Goal: Task Accomplishment & Management: Manage account settings

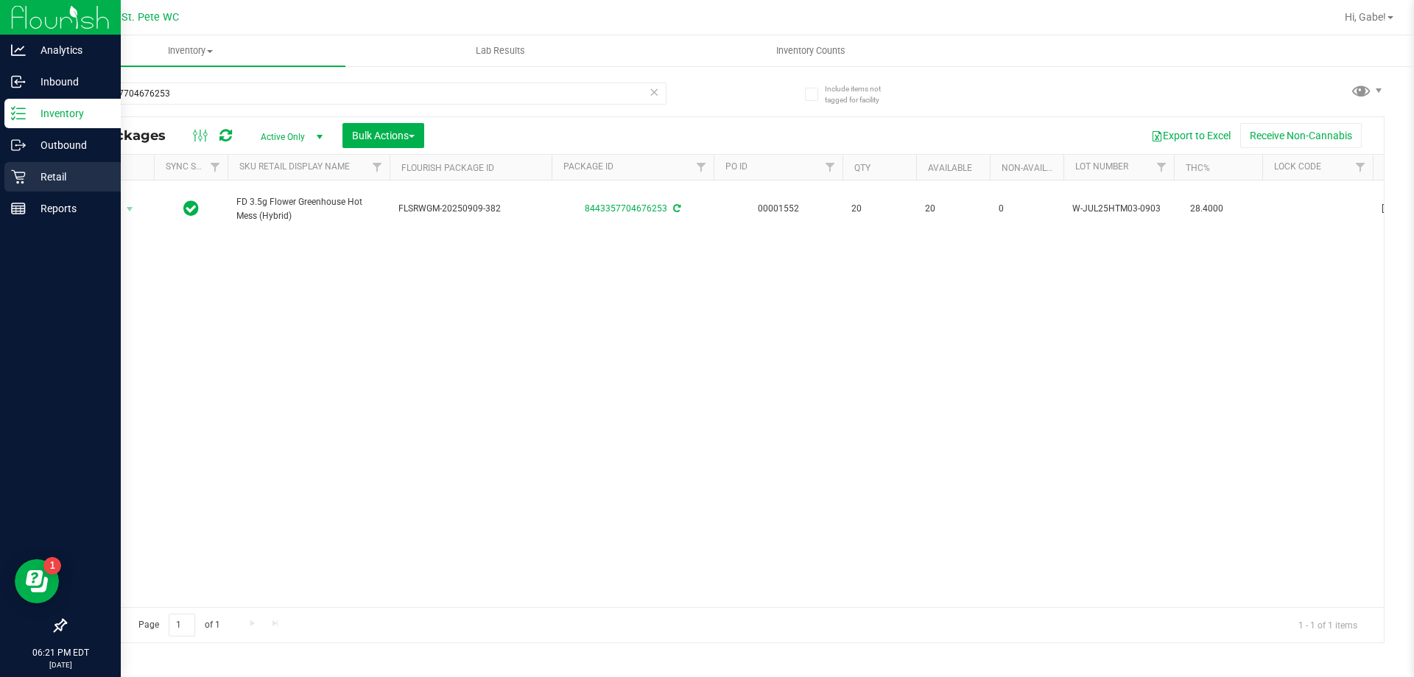
click at [78, 183] on p "Retail" at bounding box center [70, 177] width 88 height 18
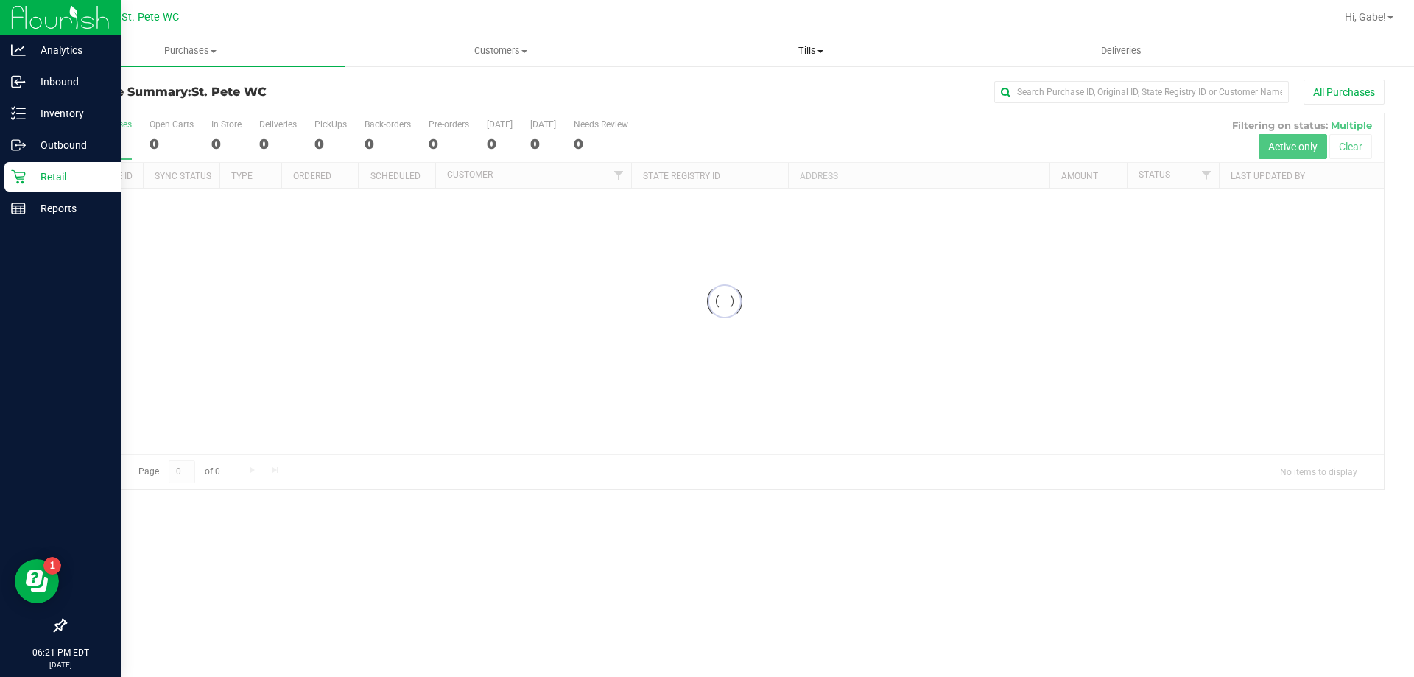
click at [833, 45] on span "Tills" at bounding box center [810, 50] width 309 height 13
click at [771, 85] on li "Manage tills" at bounding box center [810, 89] width 310 height 18
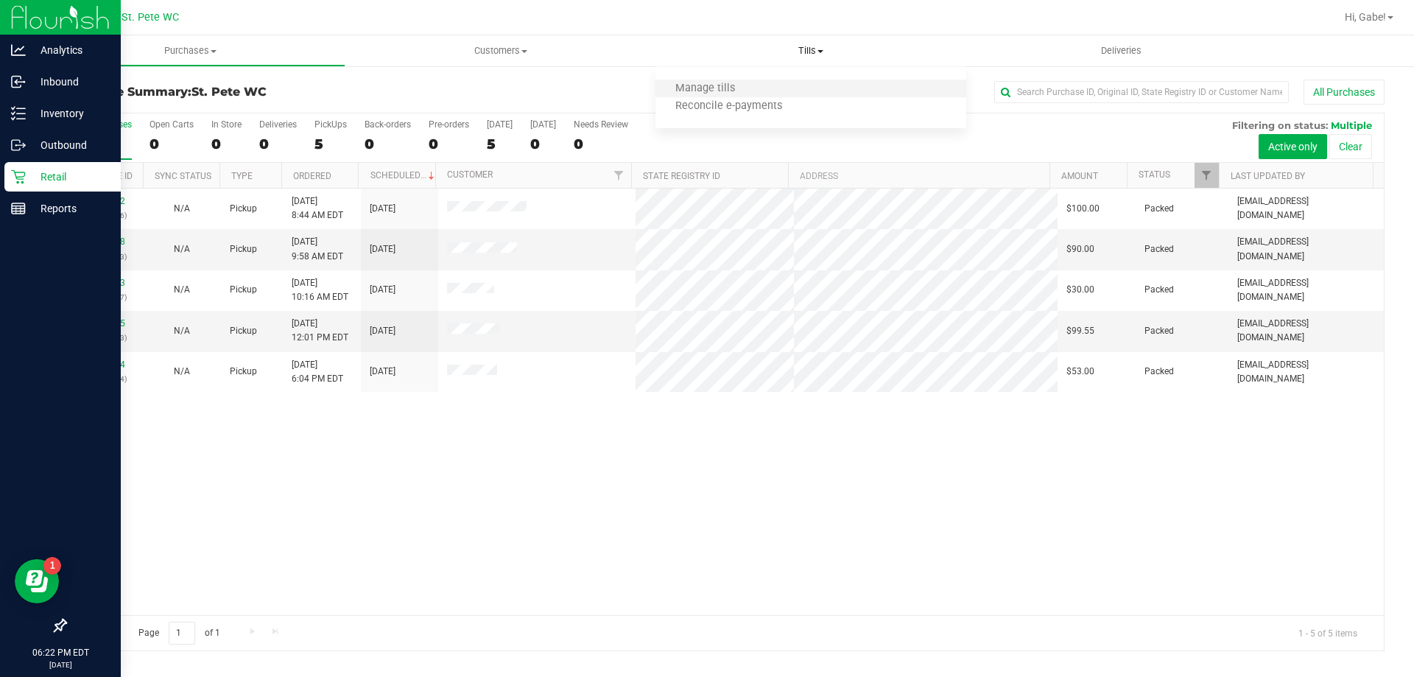
click at [774, 85] on li "Manage tills" at bounding box center [810, 89] width 310 height 18
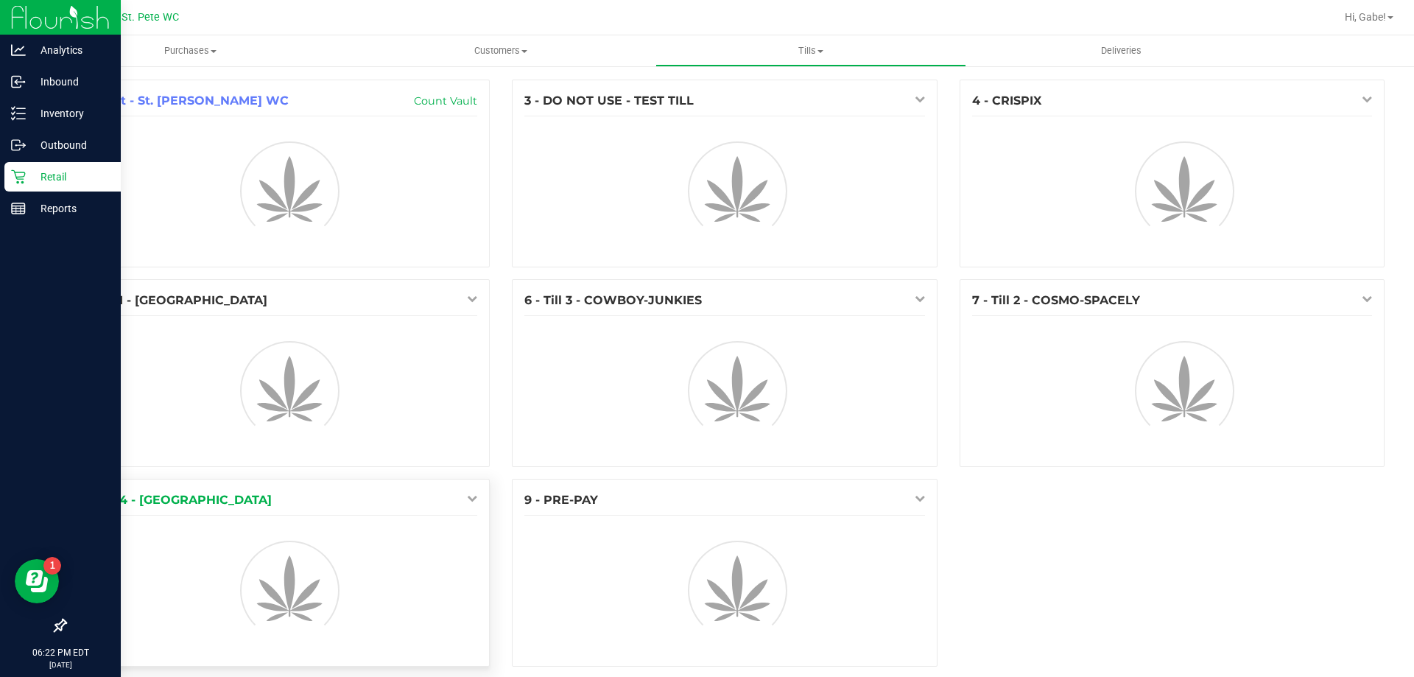
click at [468, 497] on icon at bounding box center [472, 498] width 10 height 10
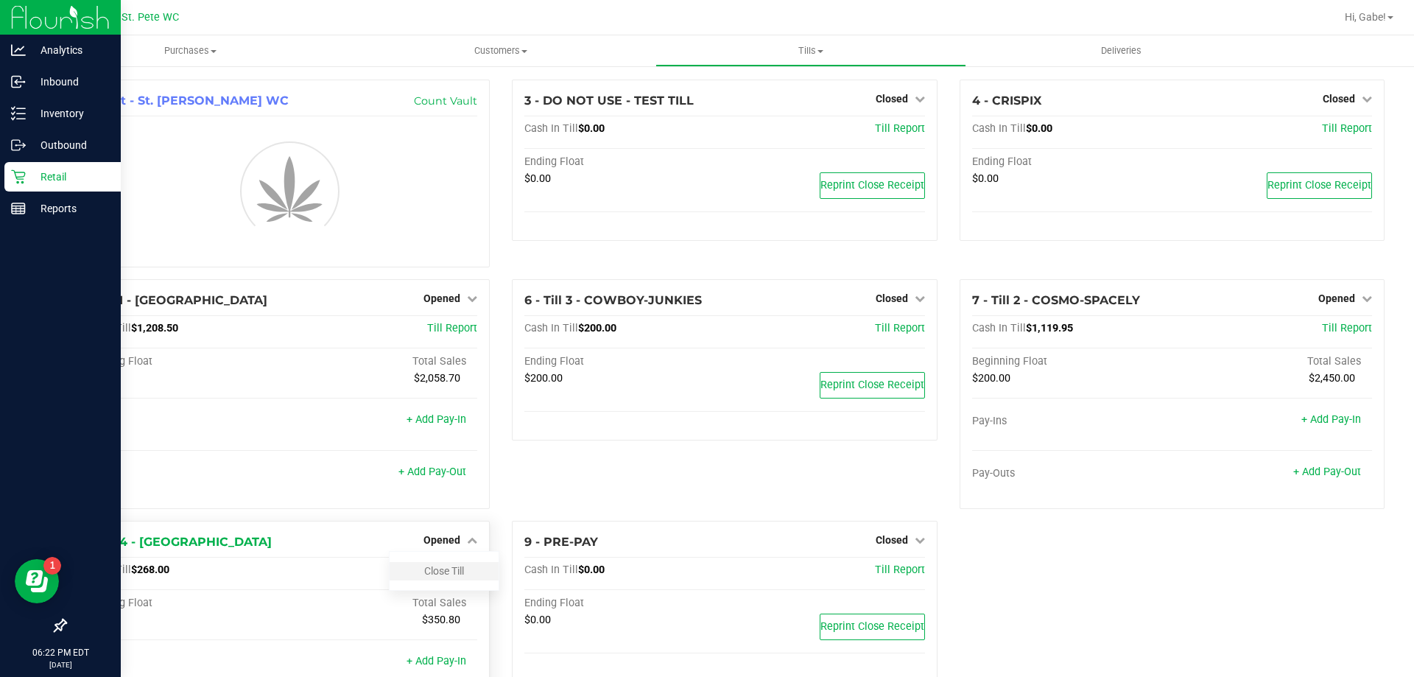
click at [462, 567] on div "Close Till" at bounding box center [444, 571] width 109 height 18
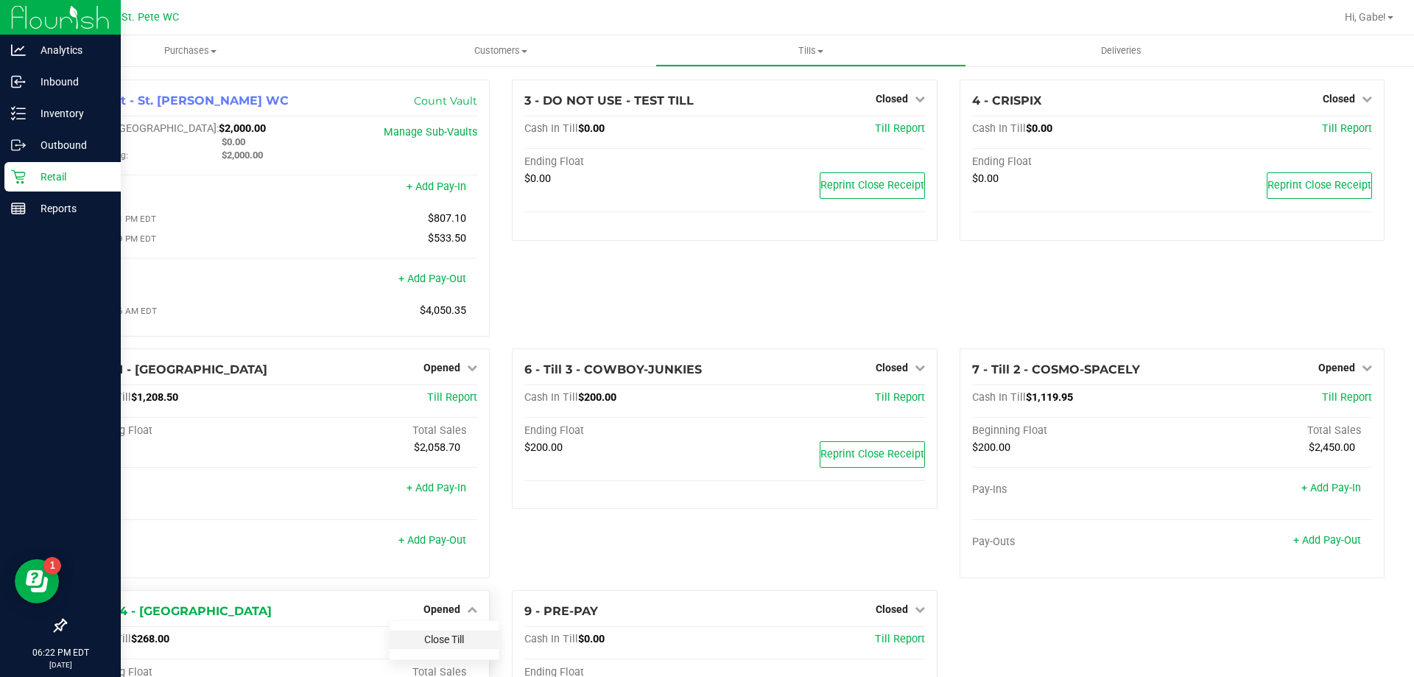
click at [451, 644] on link "Close Till" at bounding box center [444, 639] width 40 height 12
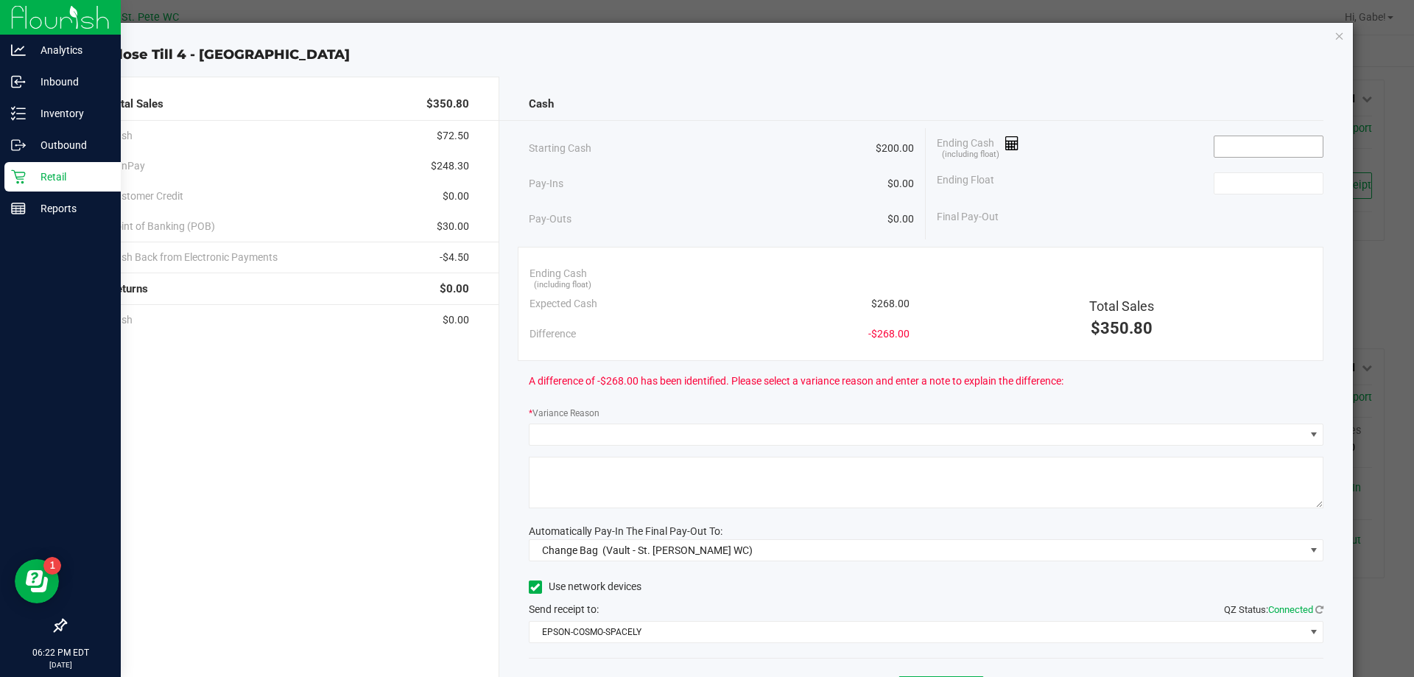
click at [1240, 152] on input at bounding box center [1268, 146] width 108 height 21
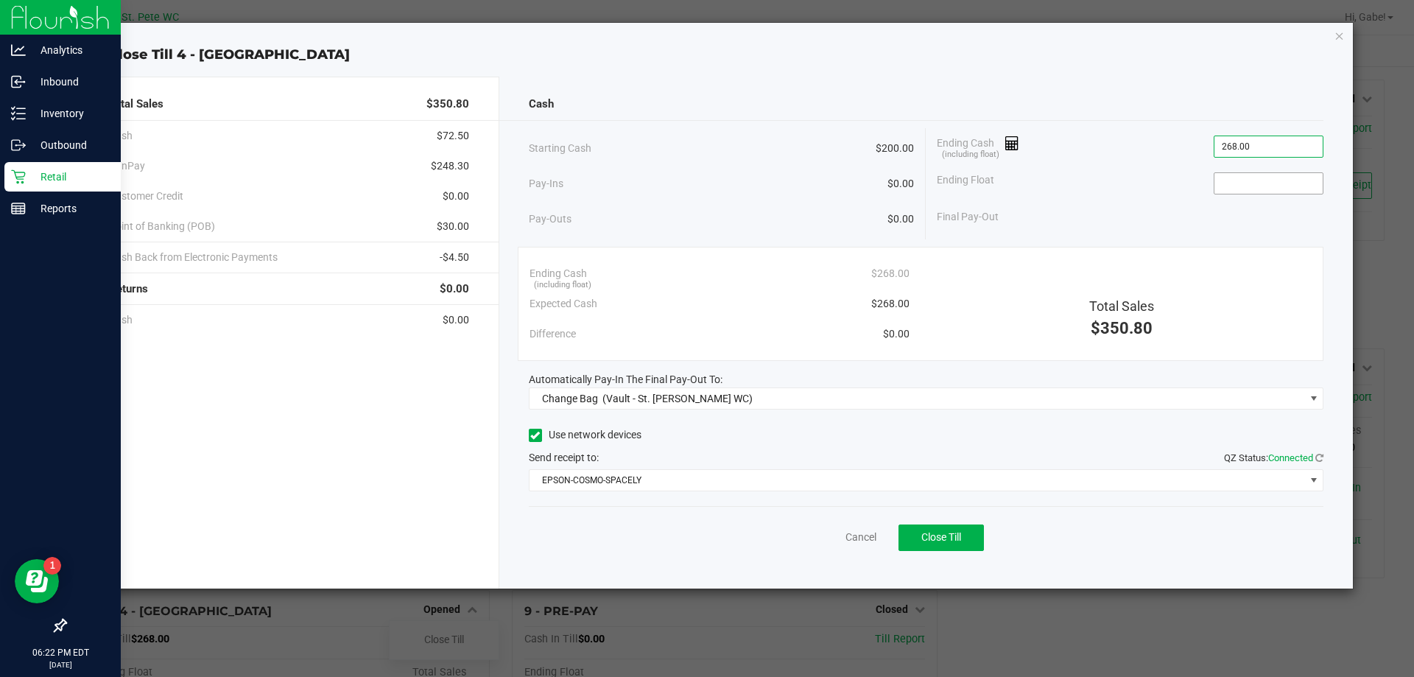
type input "$268.00"
drag, startPoint x: 1238, startPoint y: 175, endPoint x: 1245, endPoint y: 185, distance: 11.6
click at [1237, 176] on input at bounding box center [1268, 183] width 108 height 21
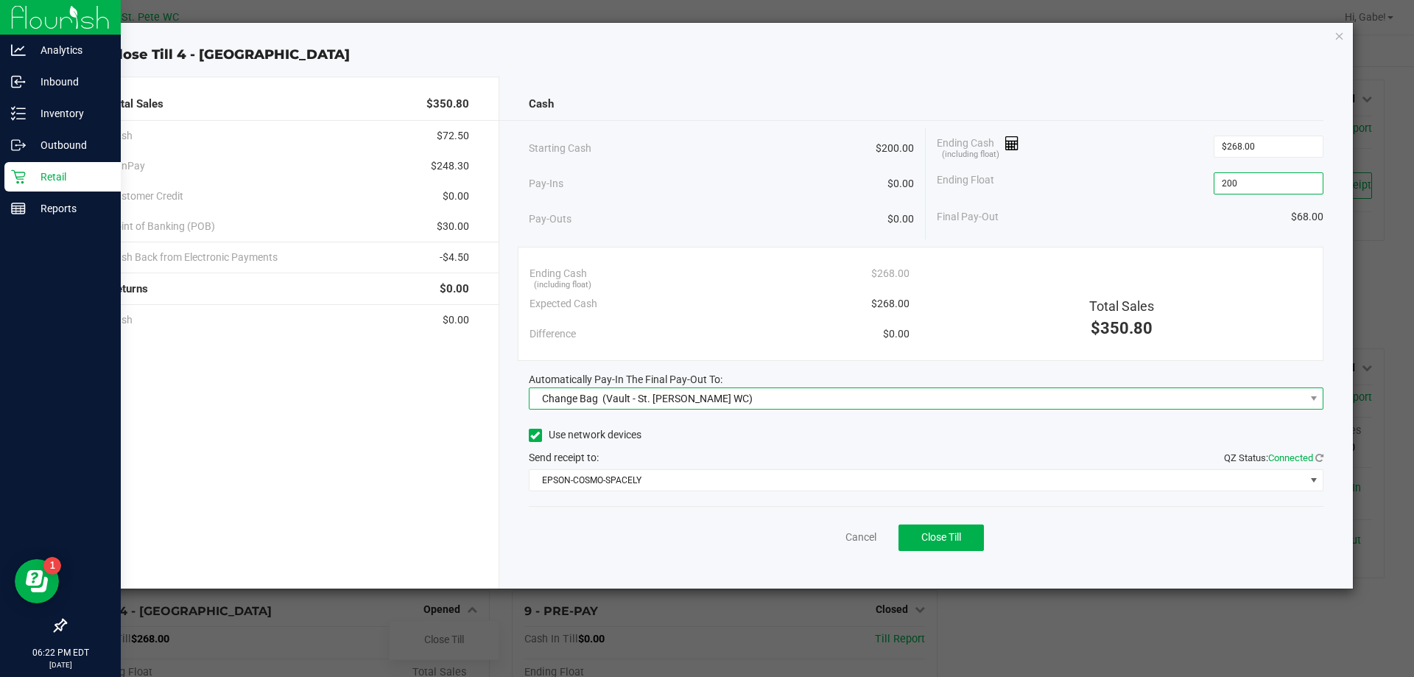
type input "$200.00"
click at [701, 398] on span "Change Bag (Vault - St. [PERSON_NAME] WC)" at bounding box center [918, 398] width 776 height 21
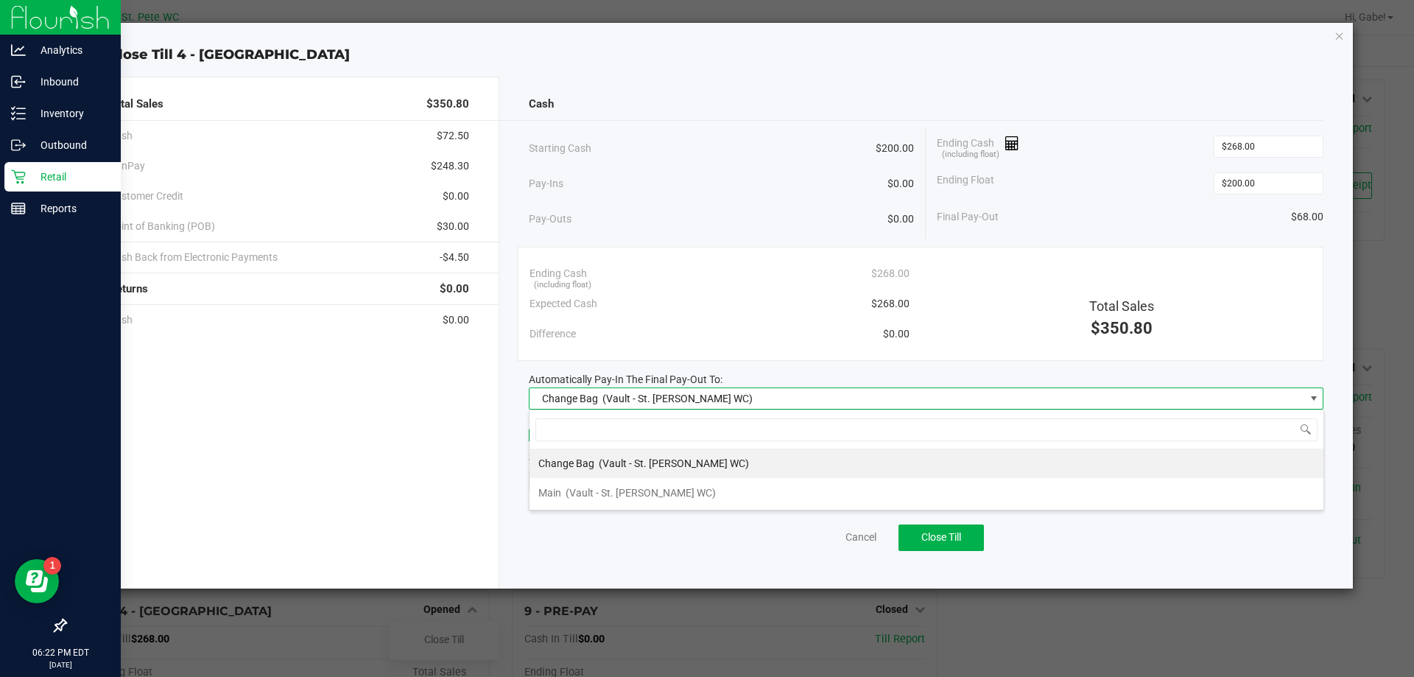
scroll to position [22, 795]
click at [664, 495] on li "Main (Vault - St. [PERSON_NAME] WC)" at bounding box center [927, 492] width 794 height 29
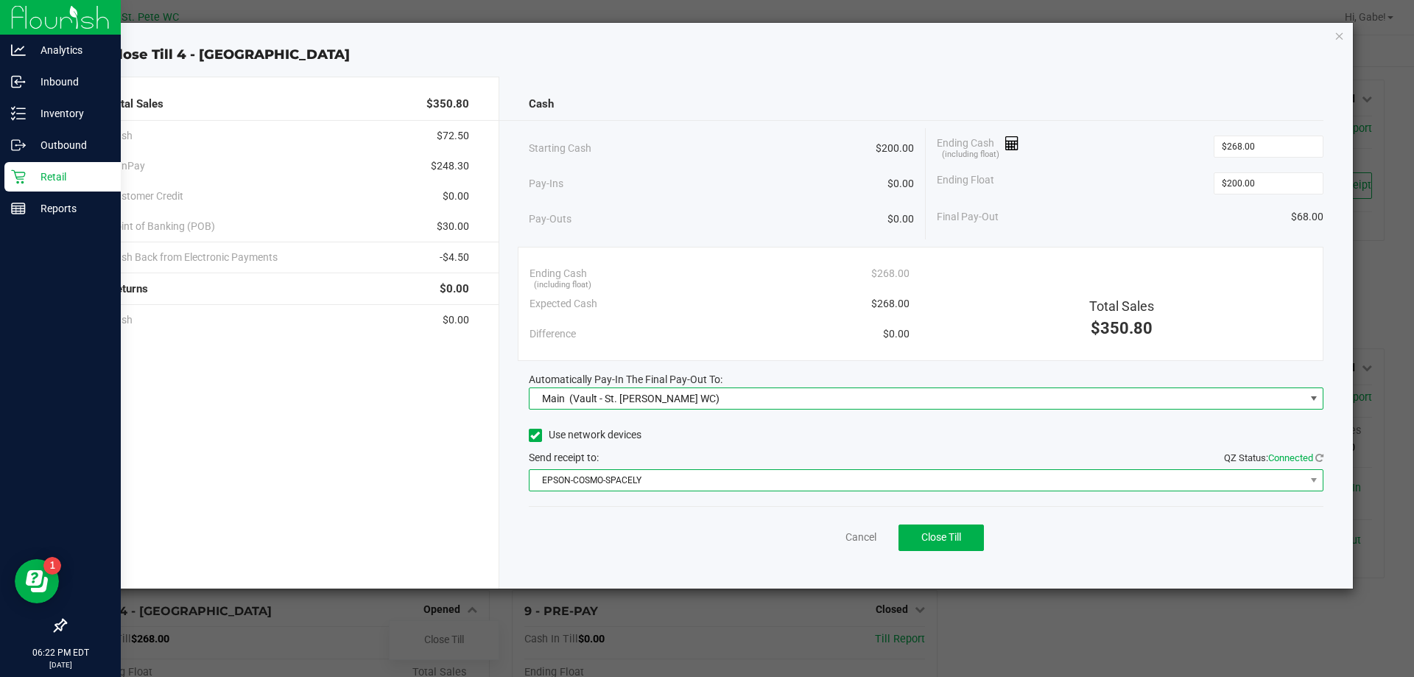
click at [664, 482] on span "EPSON-COSMO-SPACELY" at bounding box center [918, 480] width 776 height 21
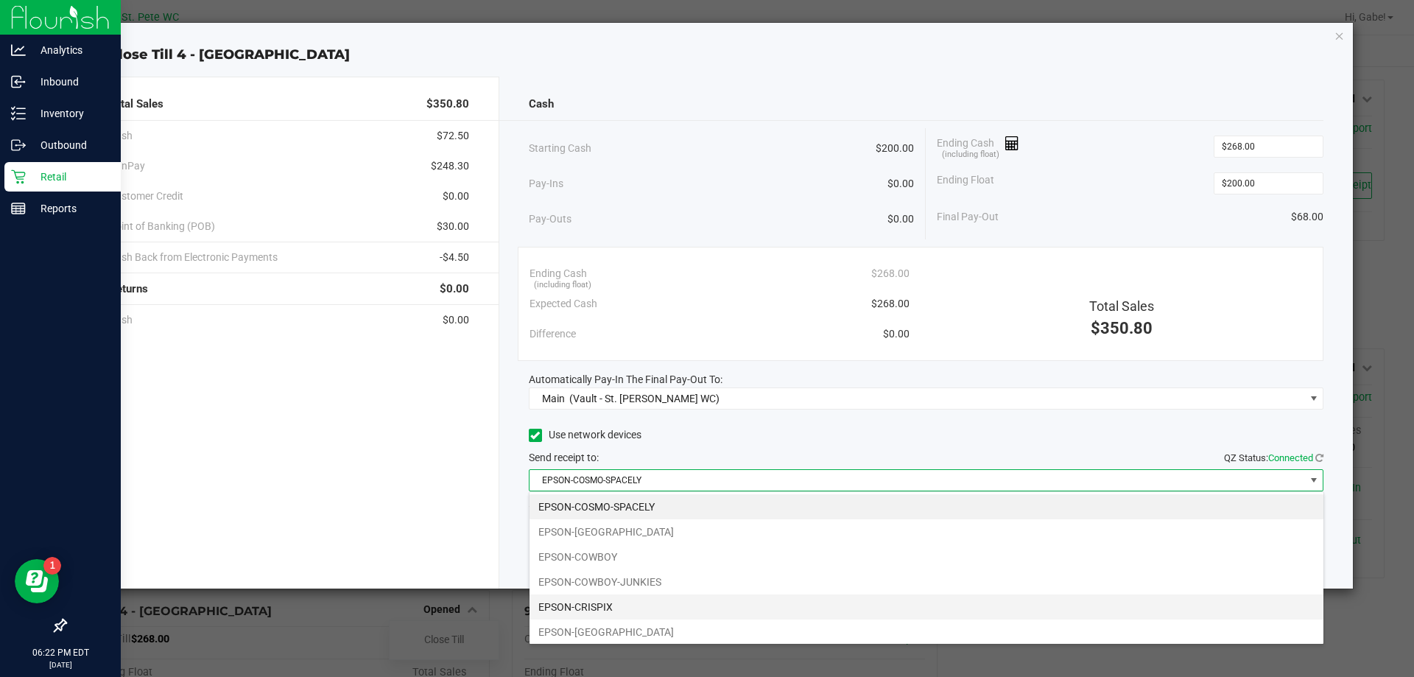
click at [599, 605] on li "EPSON-CRISPIX" at bounding box center [927, 606] width 794 height 25
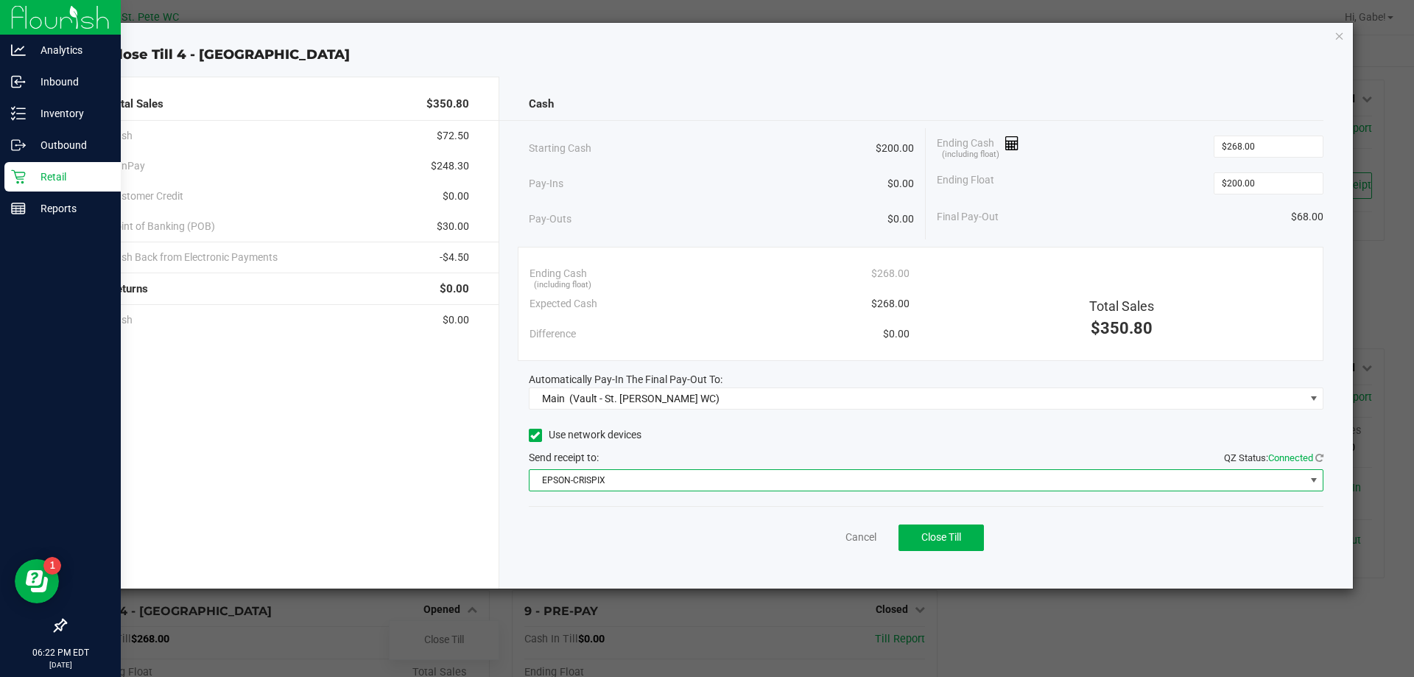
click at [676, 527] on div "Cancel Close Till" at bounding box center [926, 534] width 795 height 57
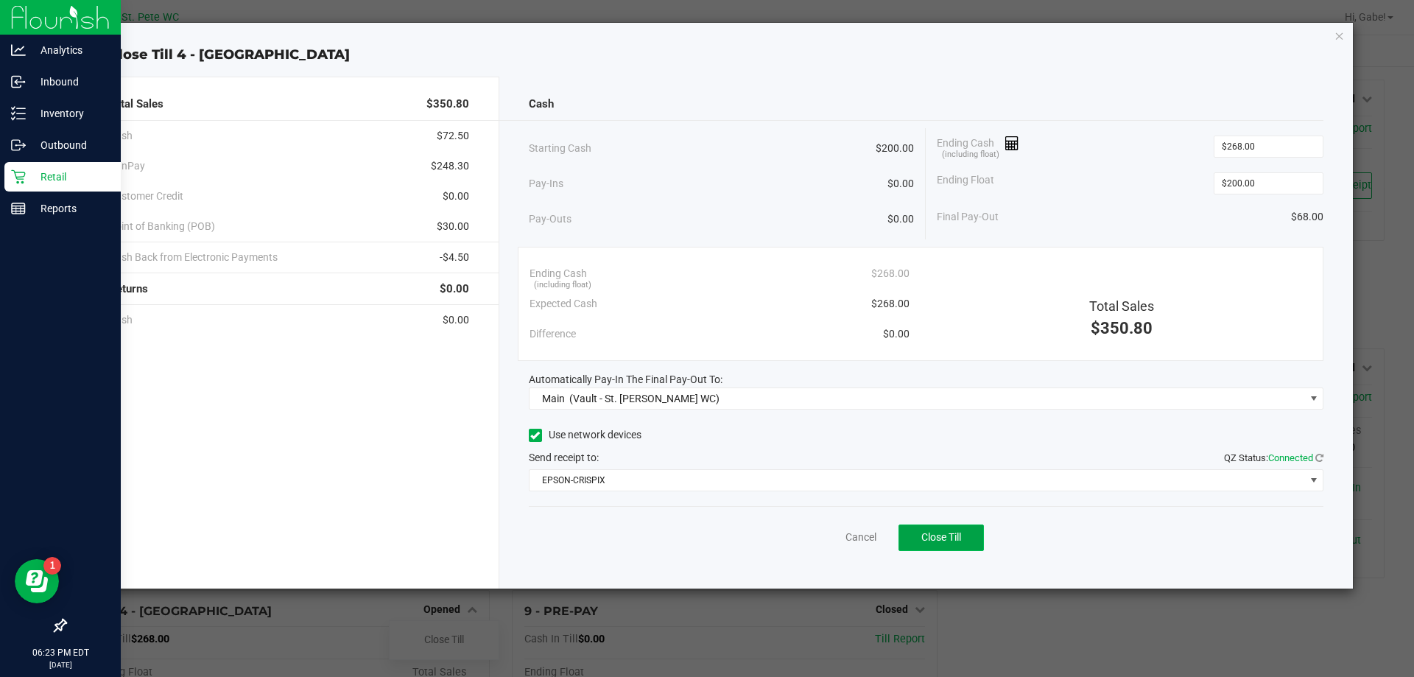
click at [922, 535] on span "Close Till" at bounding box center [941, 537] width 40 height 12
click at [848, 538] on div "Dismiss Reprint Closing Receipt" at bounding box center [926, 534] width 795 height 57
click at [843, 537] on link "Dismiss" at bounding box center [828, 537] width 35 height 15
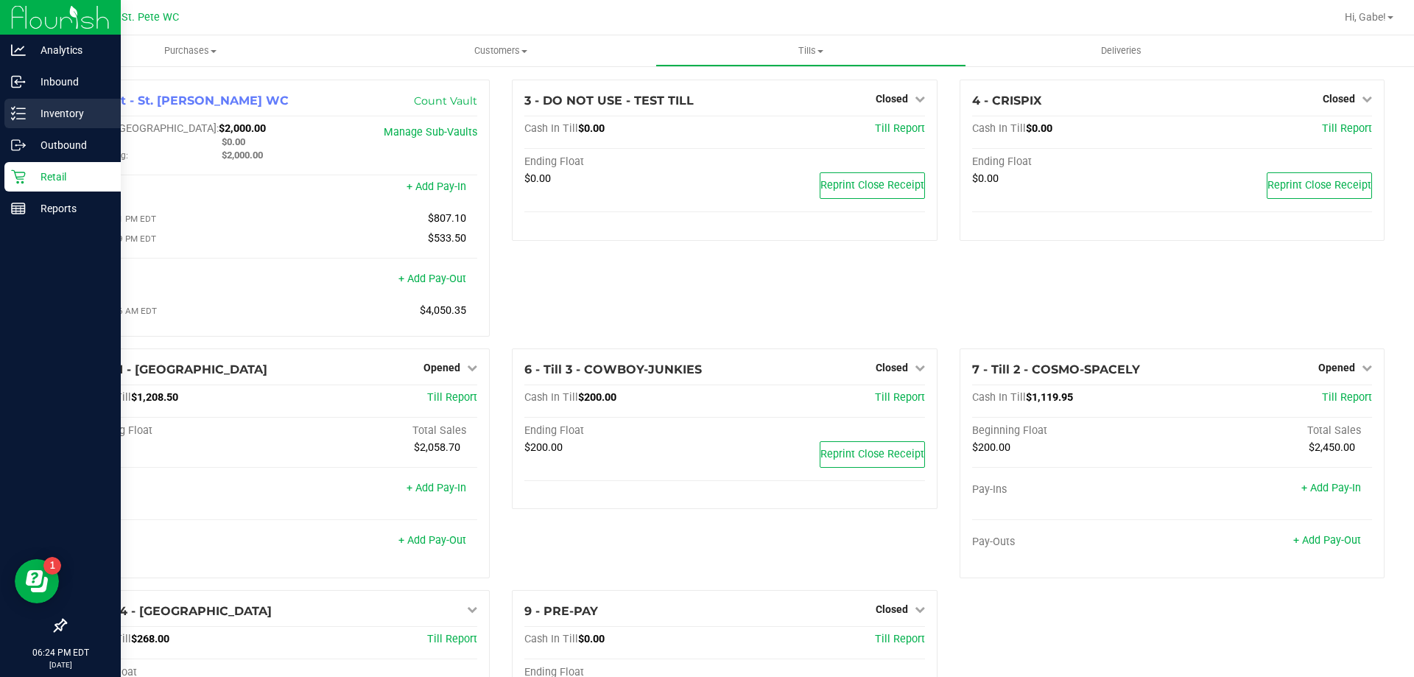
click at [41, 124] on div "Inventory" at bounding box center [62, 113] width 116 height 29
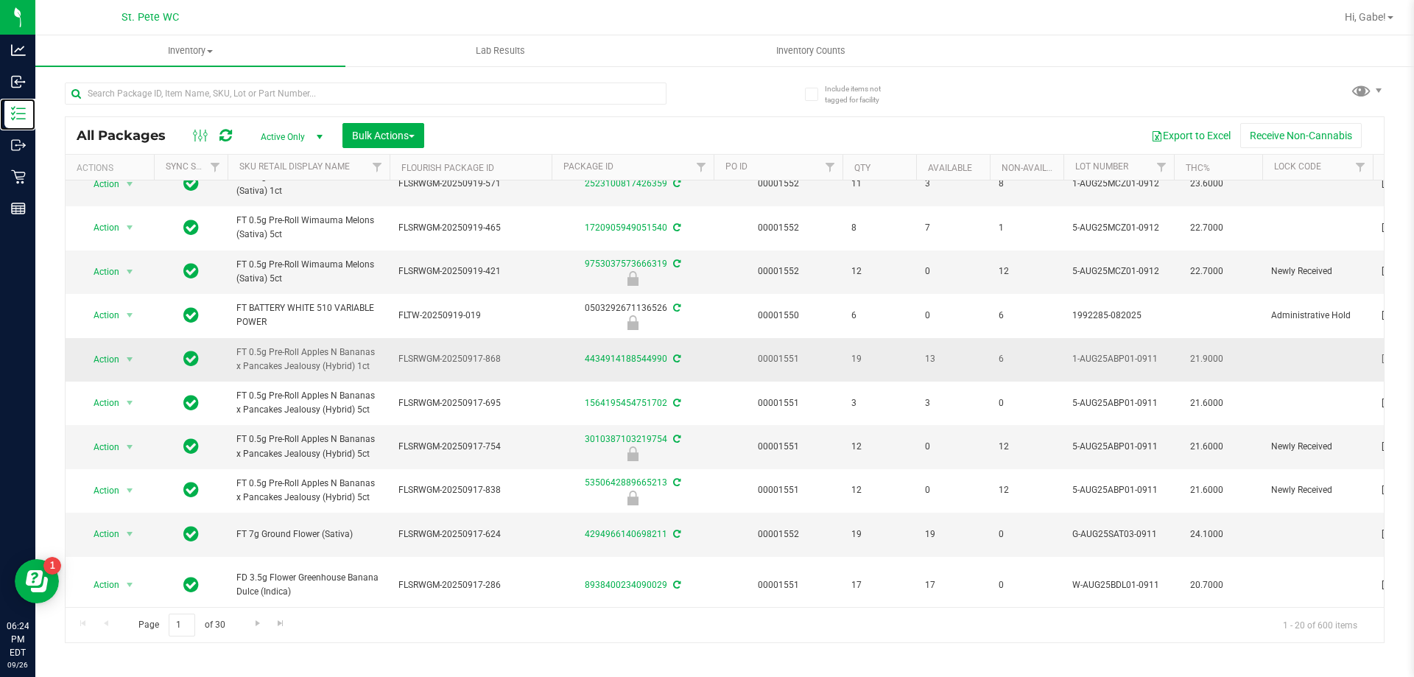
scroll to position [396, 0]
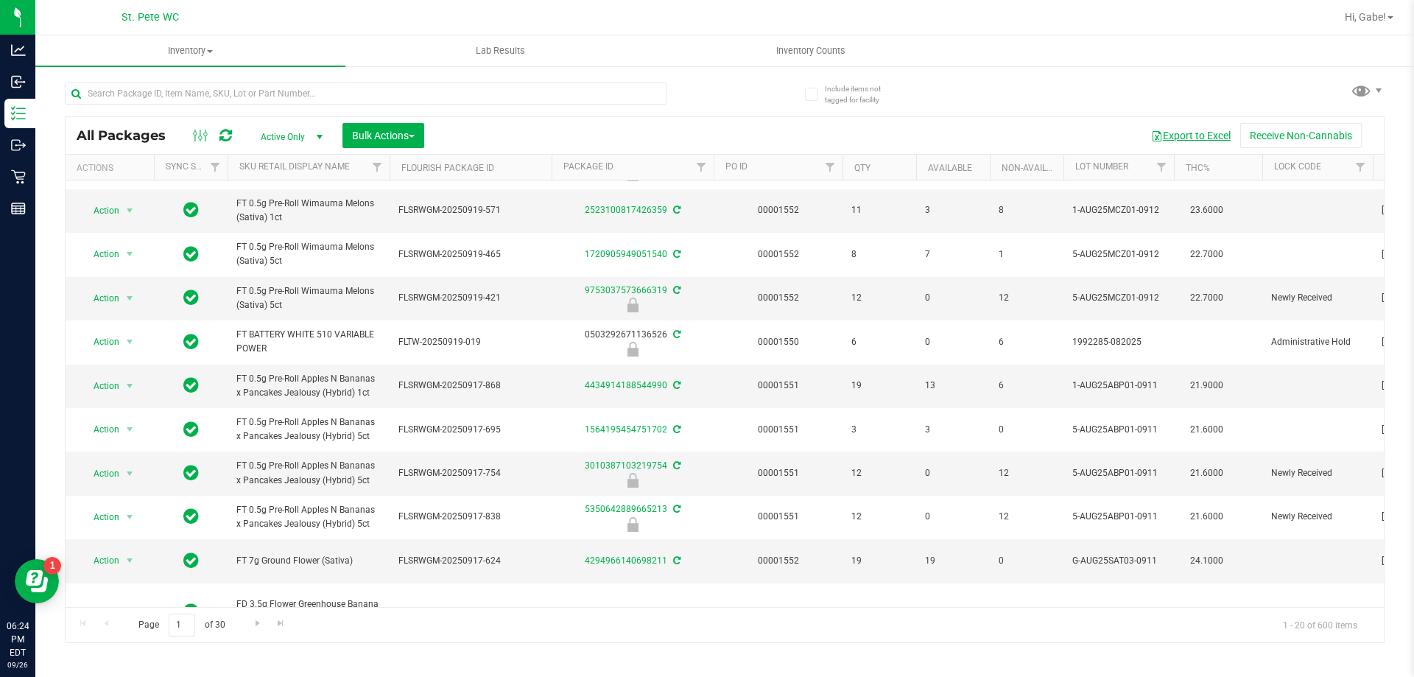
click at [1172, 134] on button "Export to Excel" at bounding box center [1191, 135] width 99 height 25
